Goal: Information Seeking & Learning: Learn about a topic

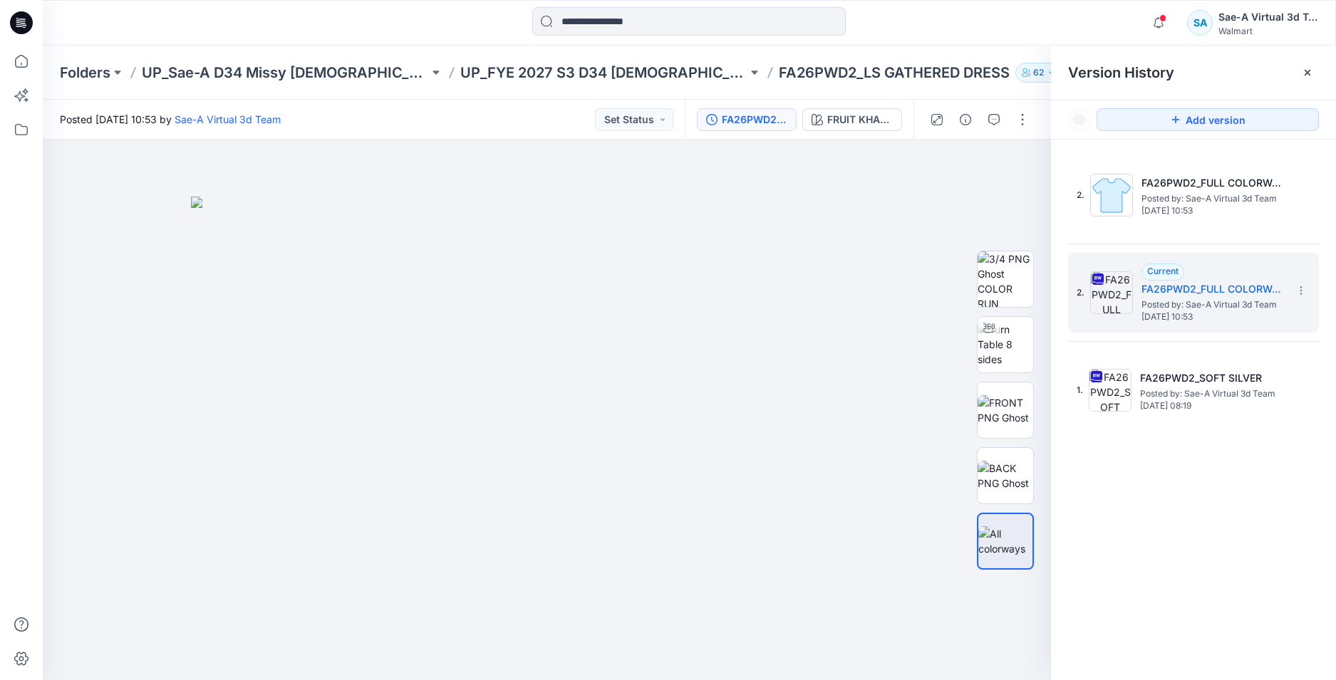
scroll to position [143, 0]
click at [1162, 19] on span at bounding box center [1162, 18] width 7 height 8
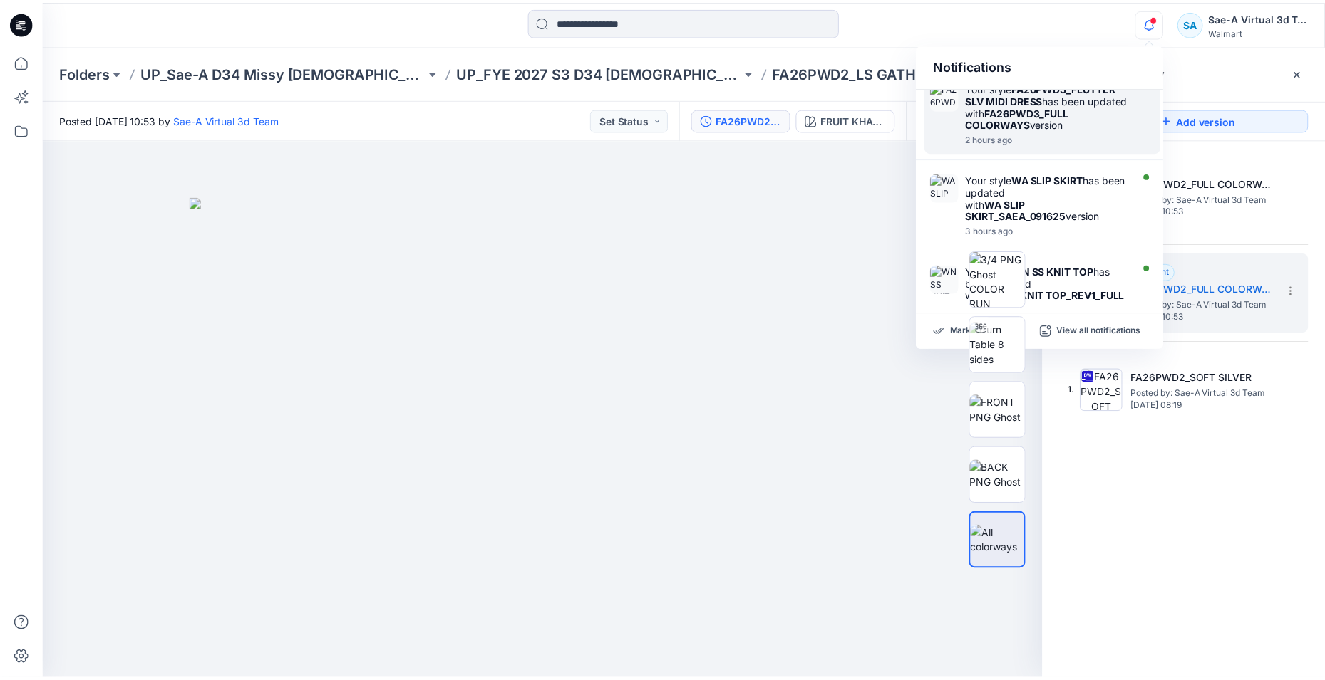
scroll to position [0, 0]
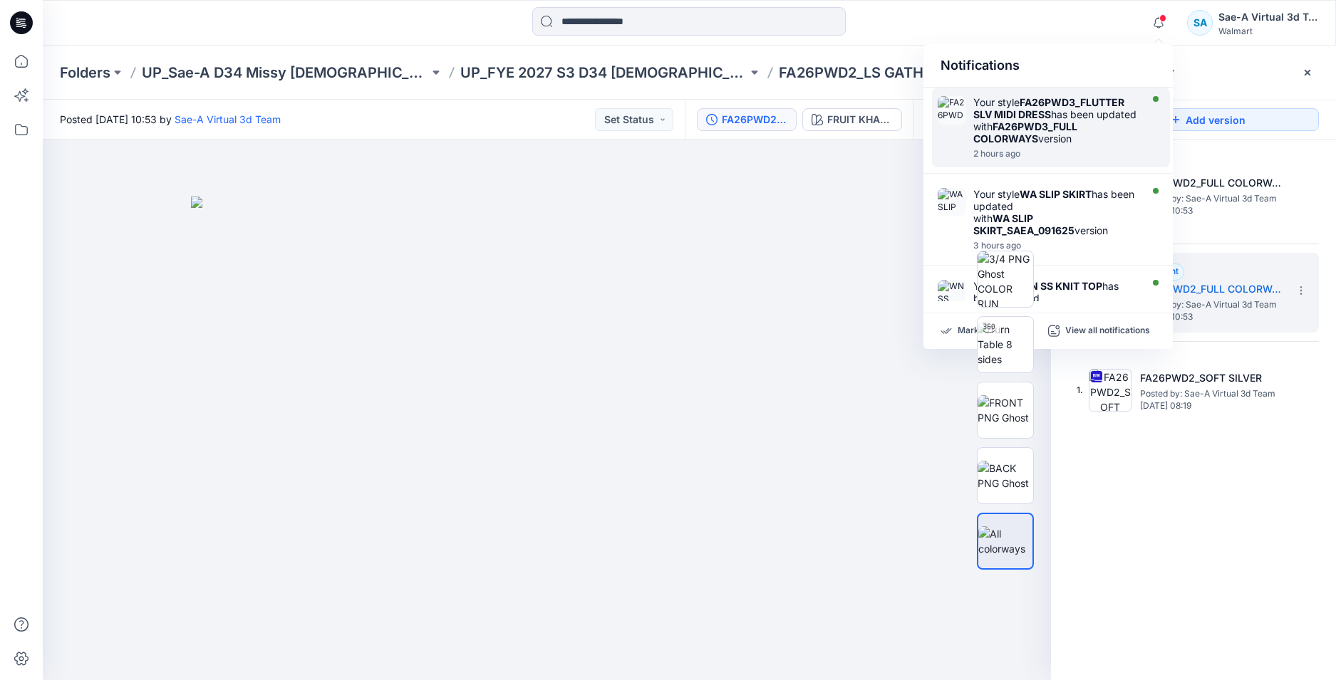
click at [1055, 145] on div "Your style FA26PWD3_FLUTTER SLV MIDI DRESS has been updated with FA26PWD3_FULL …" at bounding box center [1055, 120] width 164 height 48
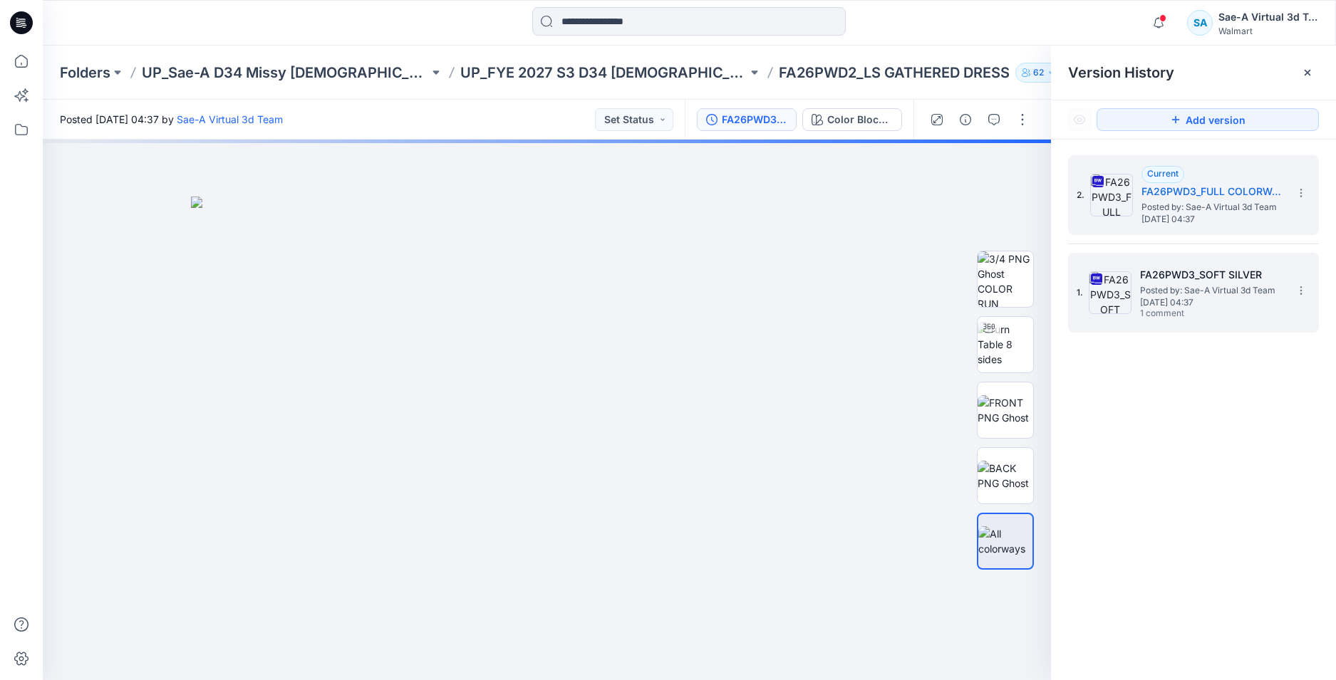
click at [1216, 309] on span "1 comment" at bounding box center [1190, 314] width 100 height 11
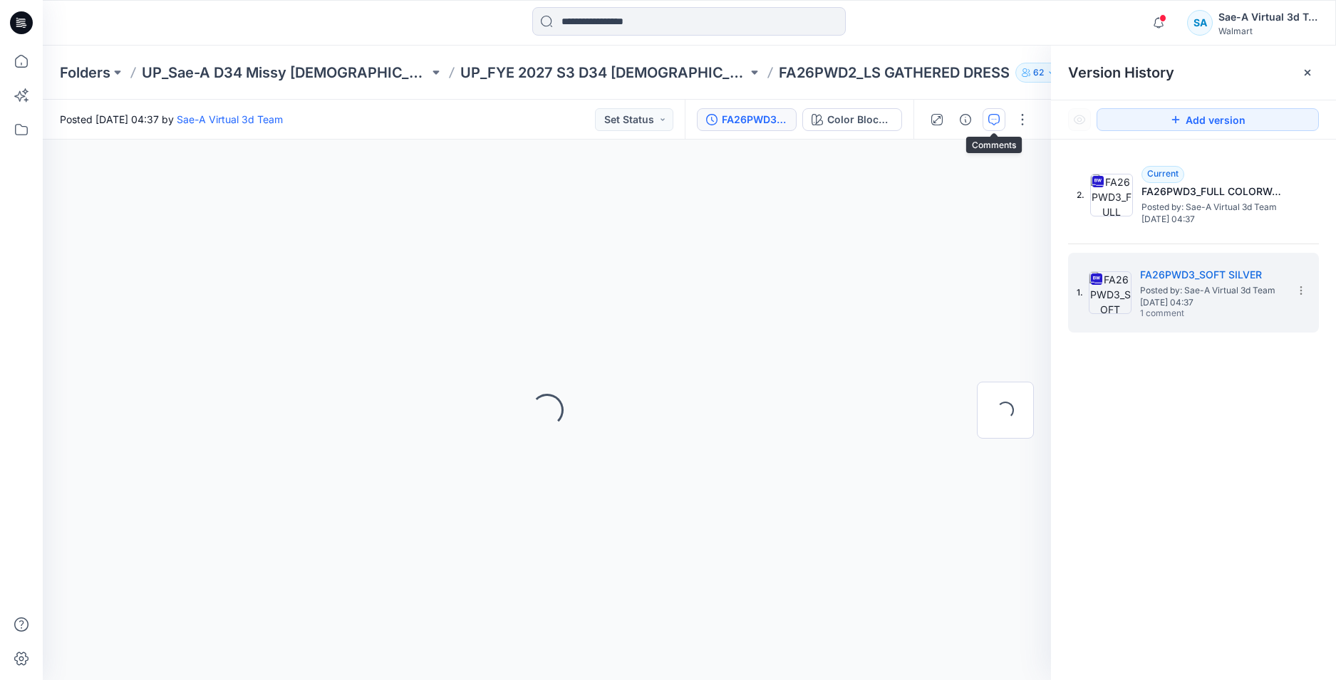
click at [989, 126] on button "button" at bounding box center [994, 119] width 23 height 23
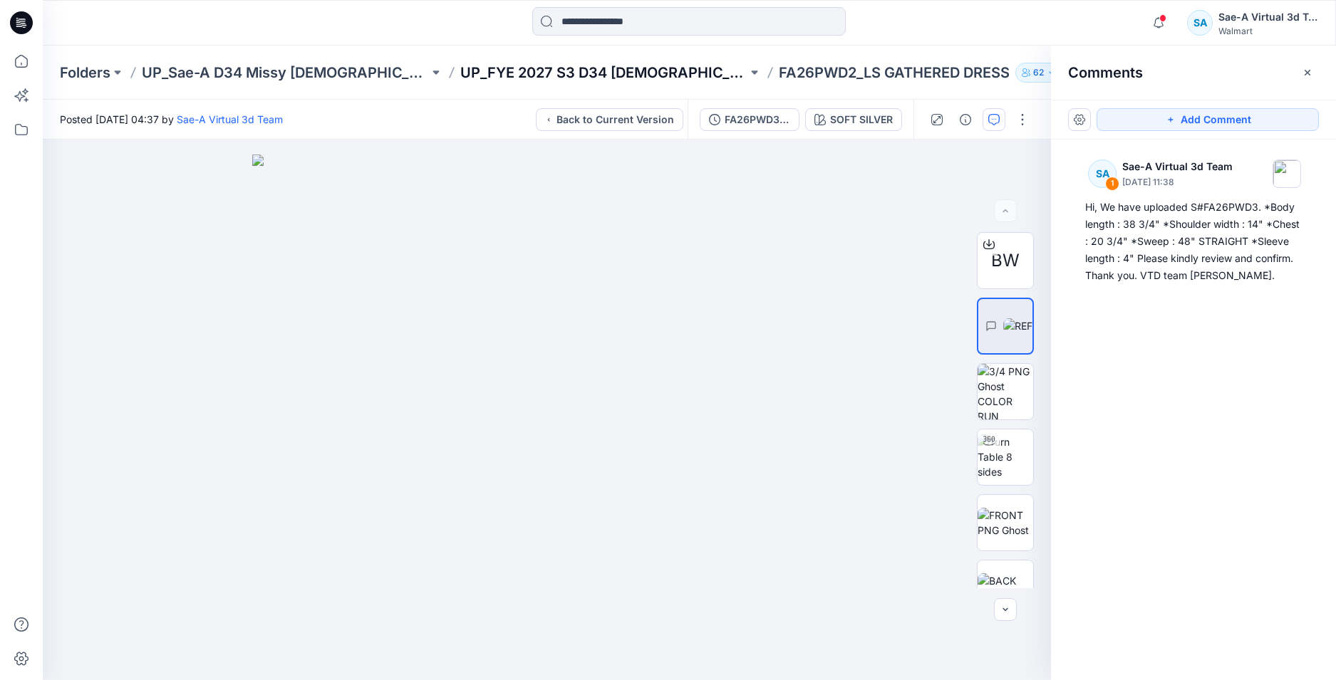
click at [665, 82] on p "UP_FYE 2027 S3 D34 [DEMOGRAPHIC_DATA] Dresses" at bounding box center [603, 73] width 287 height 20
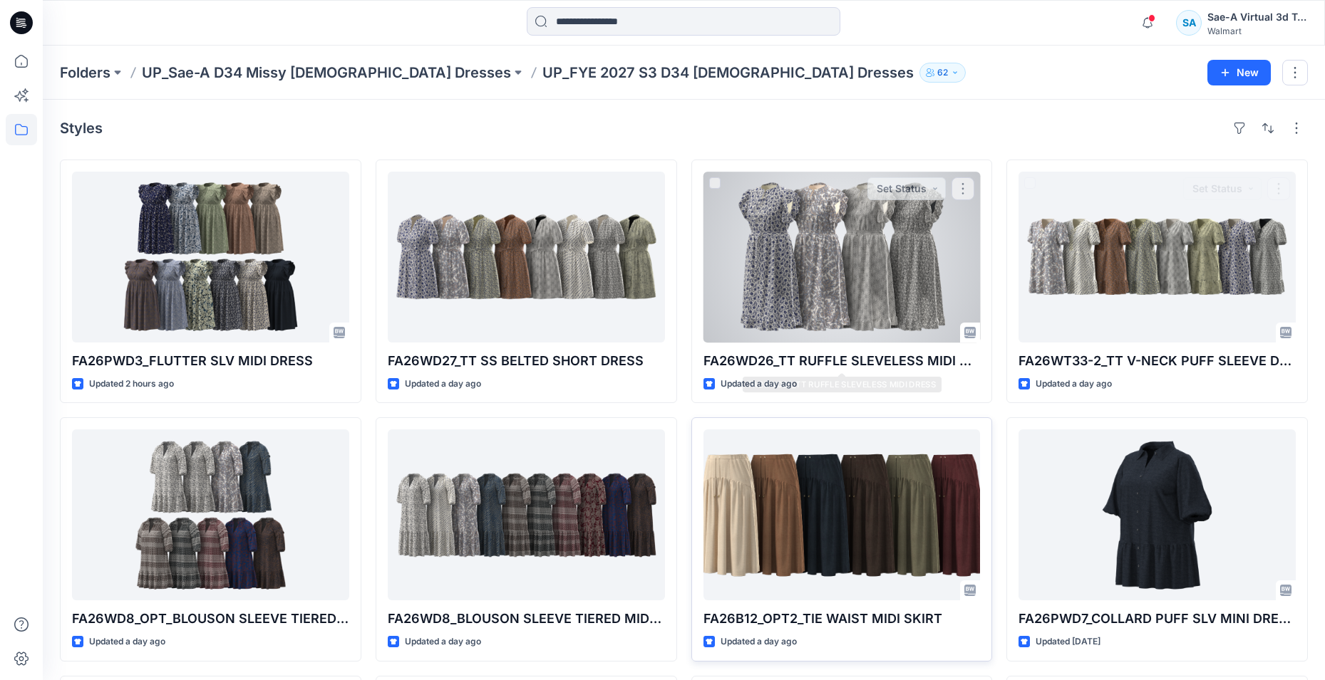
scroll to position [308, 0]
